Goal: Find specific page/section: Find specific page/section

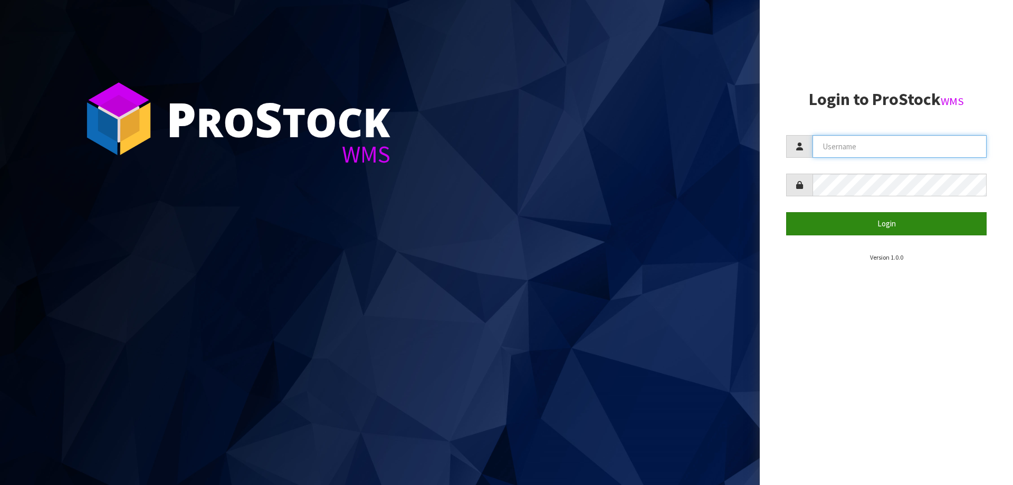
type input "POTTED"
click at [824, 221] on button "Login" at bounding box center [886, 223] width 200 height 23
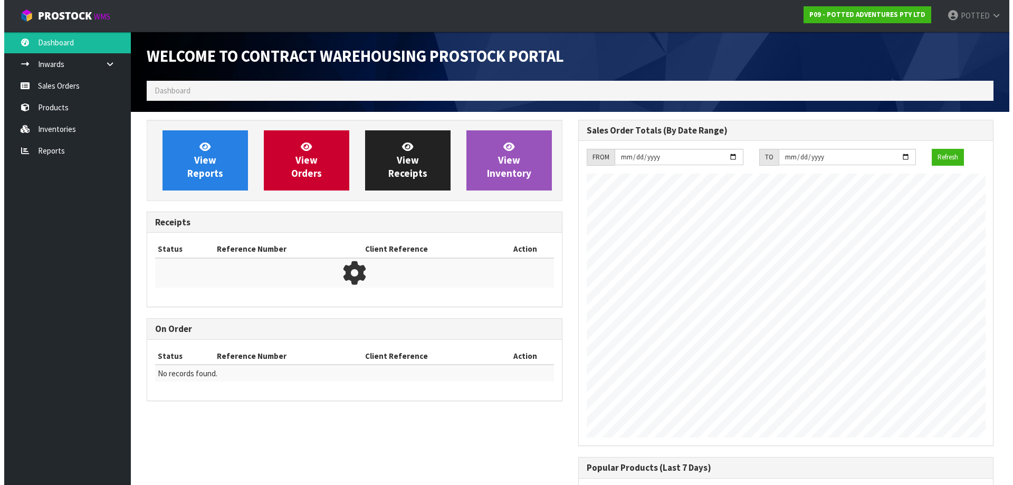
scroll to position [585, 431]
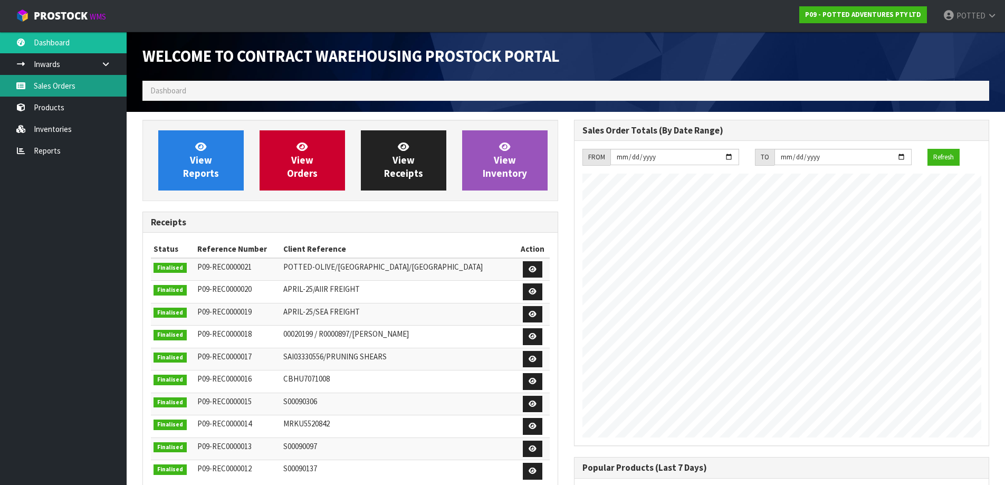
click at [51, 83] on link "Sales Orders" at bounding box center [63, 86] width 127 height 22
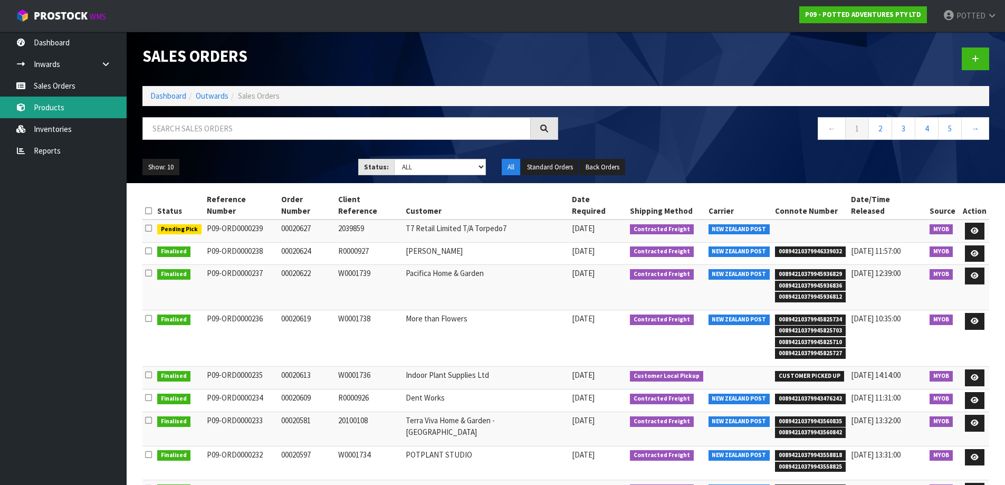
click at [68, 104] on link "Products" at bounding box center [63, 108] width 127 height 22
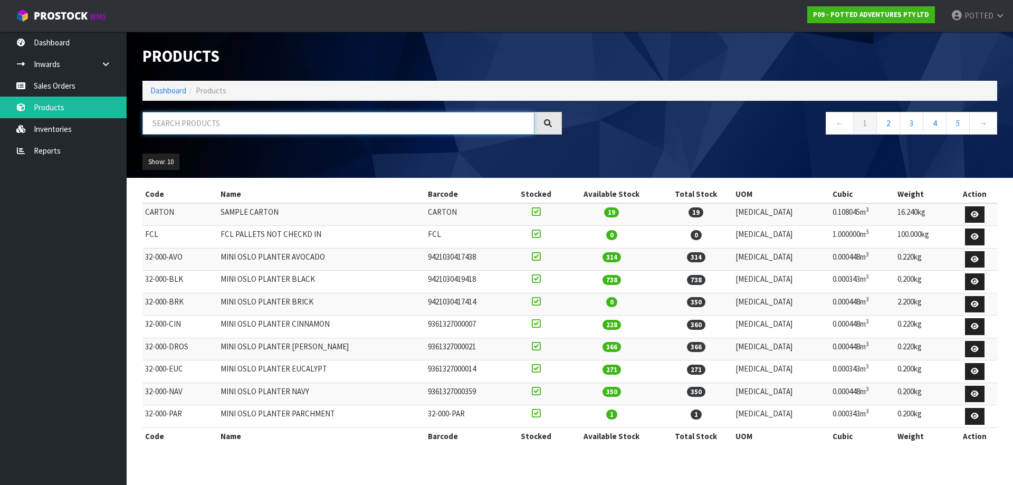
click at [175, 126] on input "text" at bounding box center [338, 123] width 392 height 23
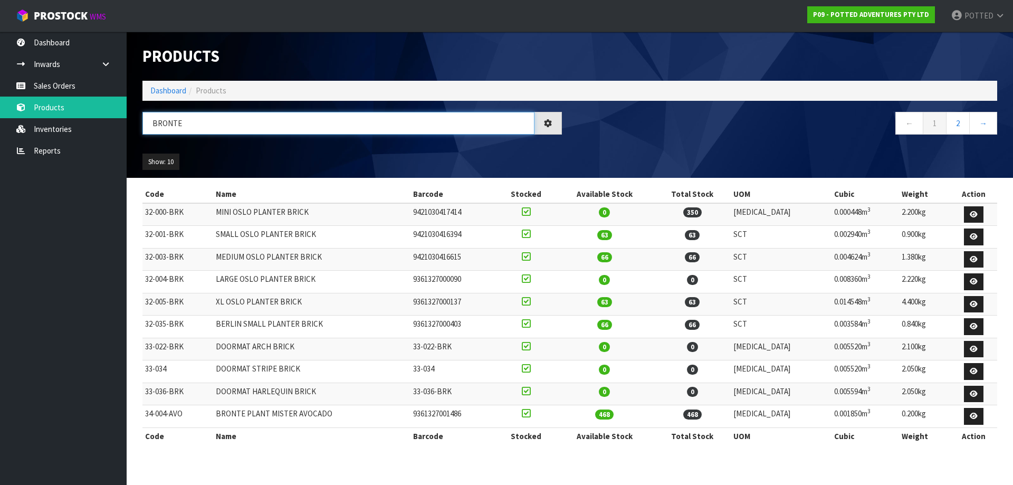
type input "BRONTE"
